Goal: Information Seeking & Learning: Learn about a topic

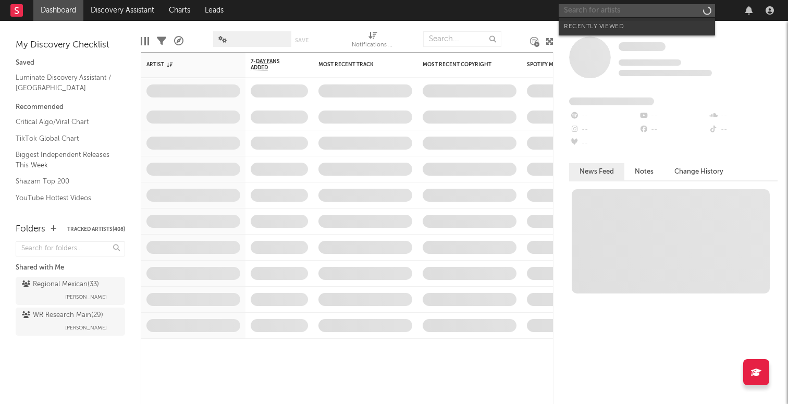
click at [604, 9] on input "text" at bounding box center [636, 10] width 156 height 13
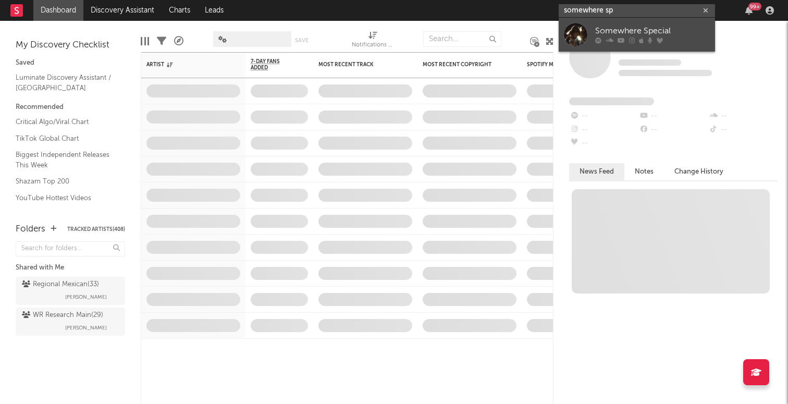
type input "somewhere sp"
click at [609, 24] on link "Somewhere Special" at bounding box center [636, 35] width 156 height 34
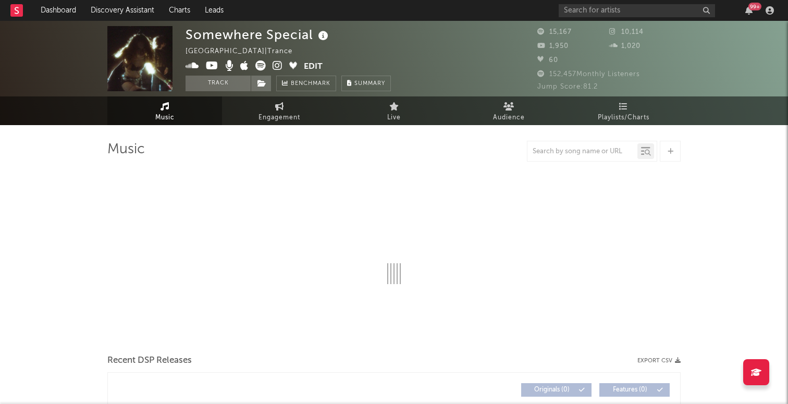
select select "6m"
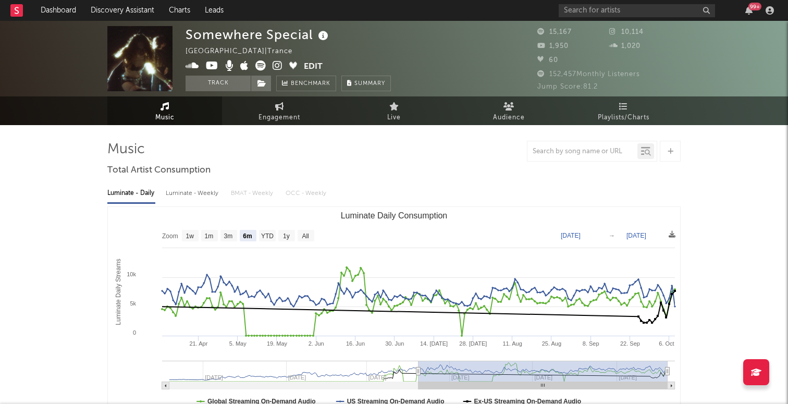
click at [280, 118] on span "Engagement" at bounding box center [279, 117] width 42 height 13
select select "1w"
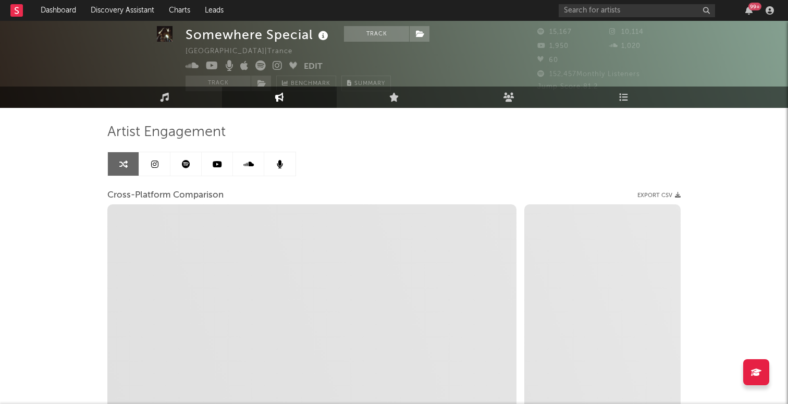
select select "1m"
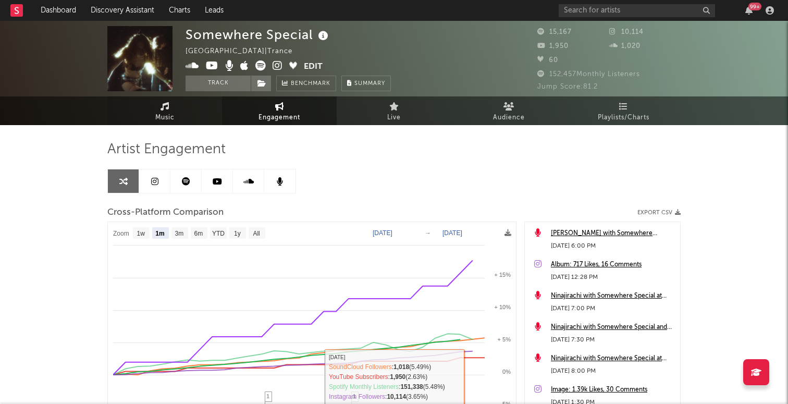
click at [150, 122] on link "Music" at bounding box center [164, 110] width 115 height 29
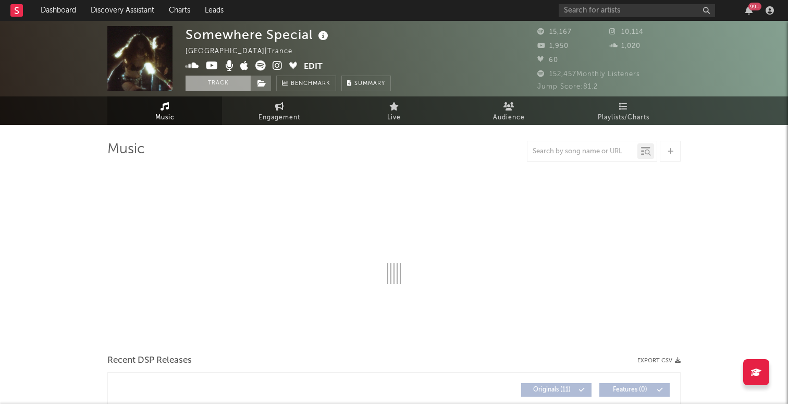
select select "6m"
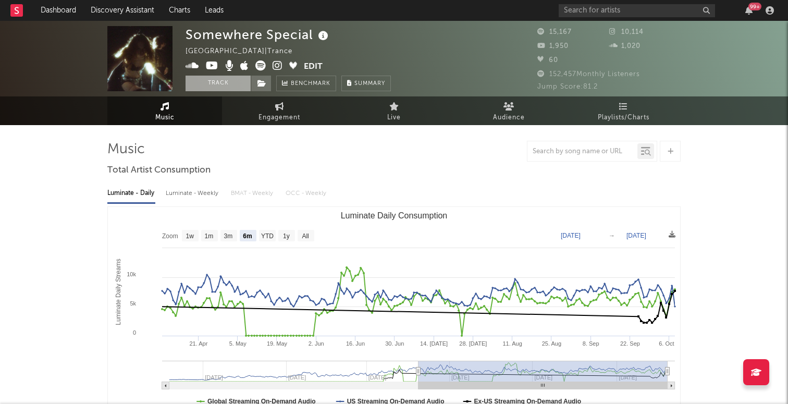
click at [223, 86] on button "Track" at bounding box center [217, 84] width 65 height 16
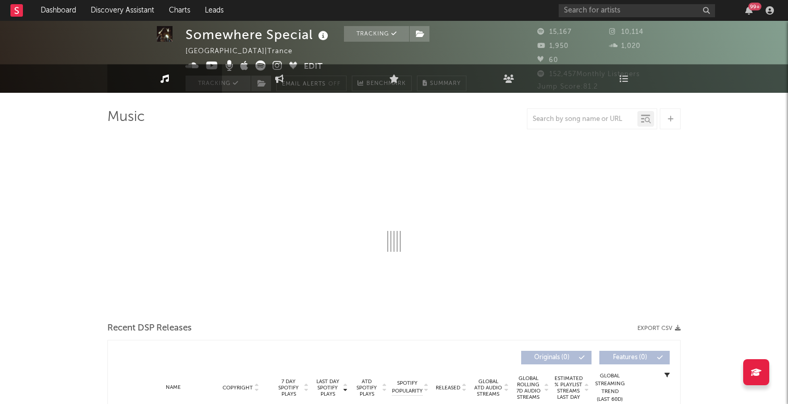
scroll to position [81, 0]
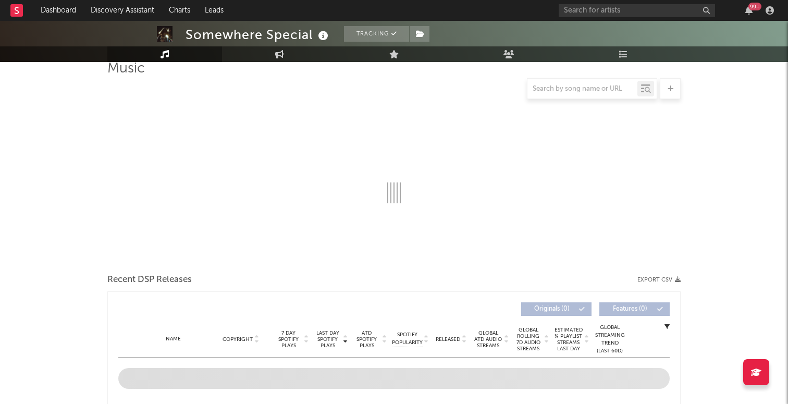
select select "6m"
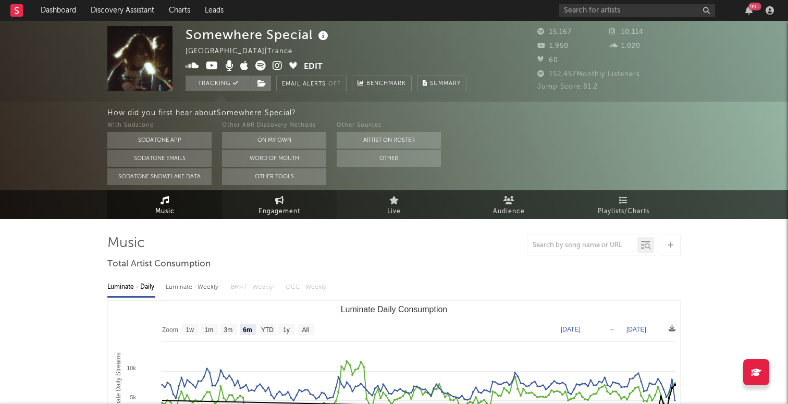
scroll to position [0, 0]
click at [261, 211] on span "Engagement" at bounding box center [279, 211] width 42 height 13
select select "1w"
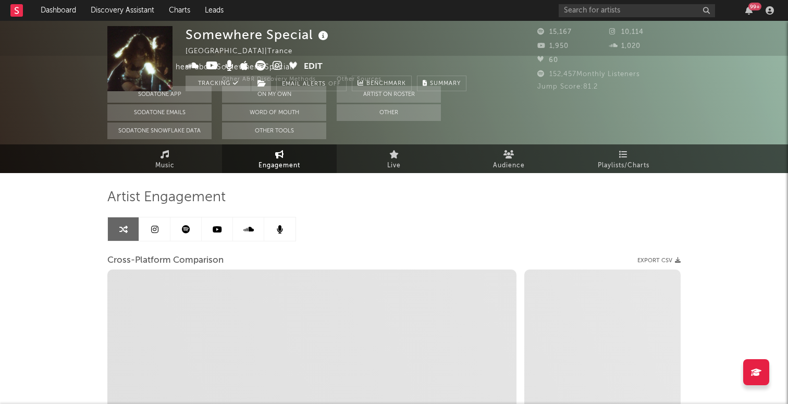
scroll to position [94, 0]
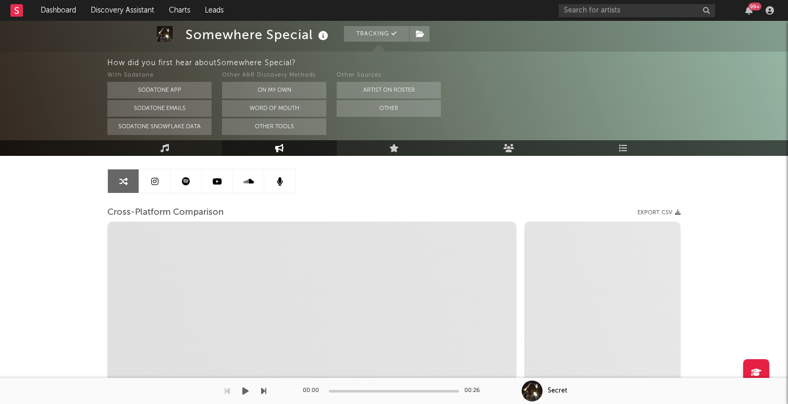
select select "1m"
